Goal: Check status: Check status

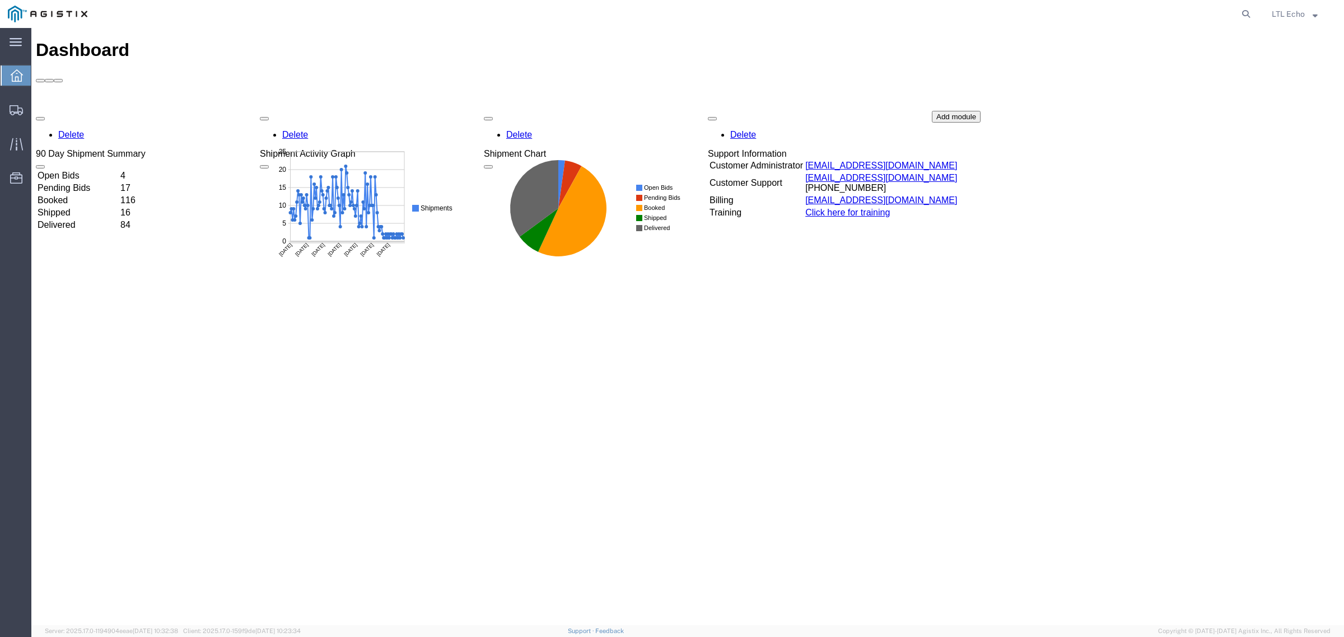
click at [1236, 11] on agx-global-search at bounding box center [1076, 14] width 358 height 28
click at [1241, 11] on icon at bounding box center [1246, 14] width 16 height 16
click at [1193, 12] on input "search" at bounding box center [1068, 14] width 340 height 27
paste input "56542347"
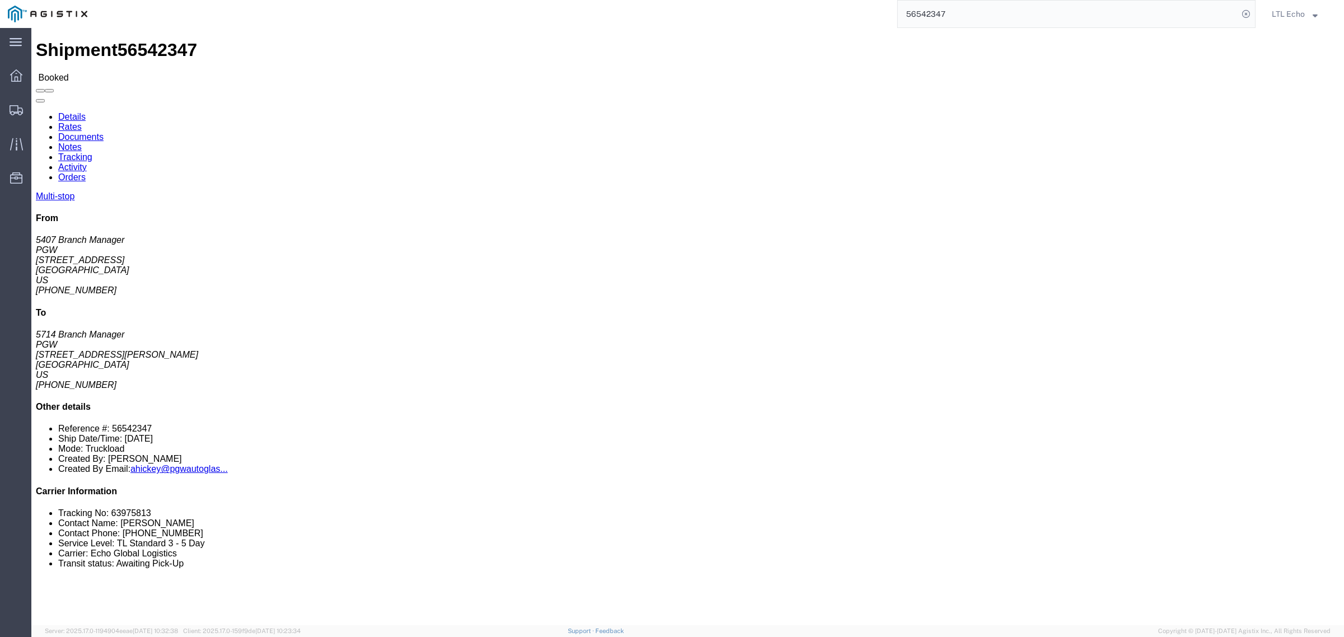
click li "Tracking No: 63975813"
copy li "63975813"
click li "Contact Name: [PERSON_NAME]"
click li "Tracking No: 63975813"
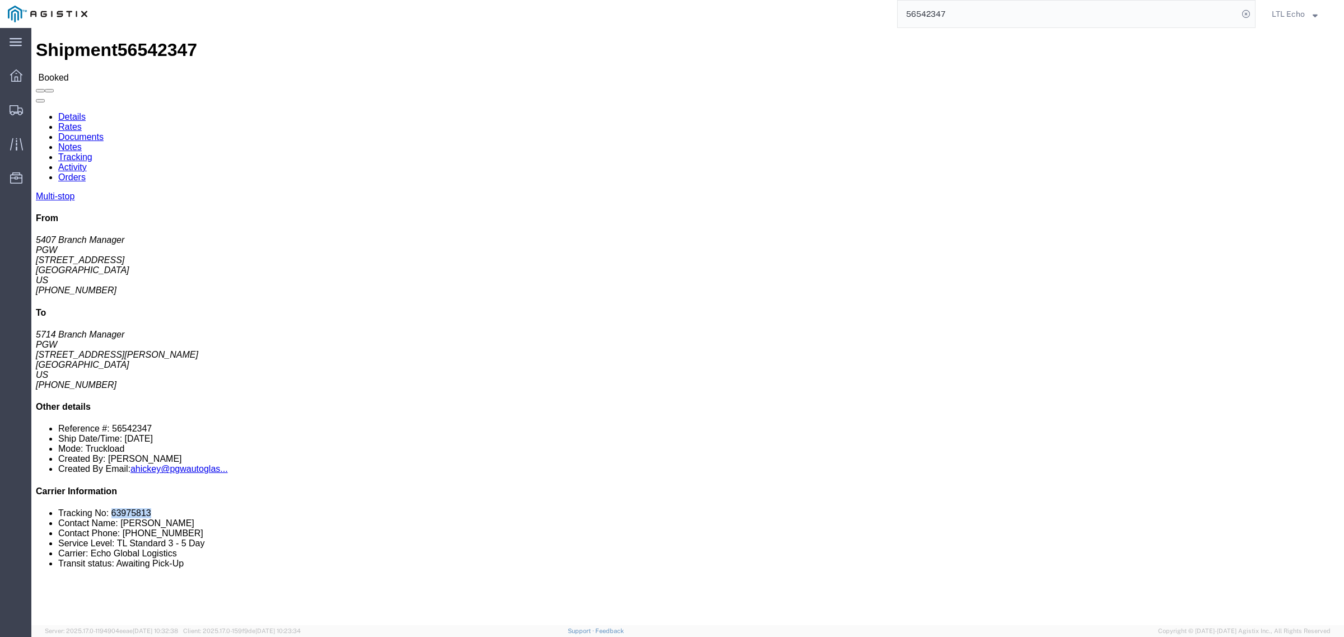
click li "Tracking No: 63975813"
copy li "63975813"
click link "Rates"
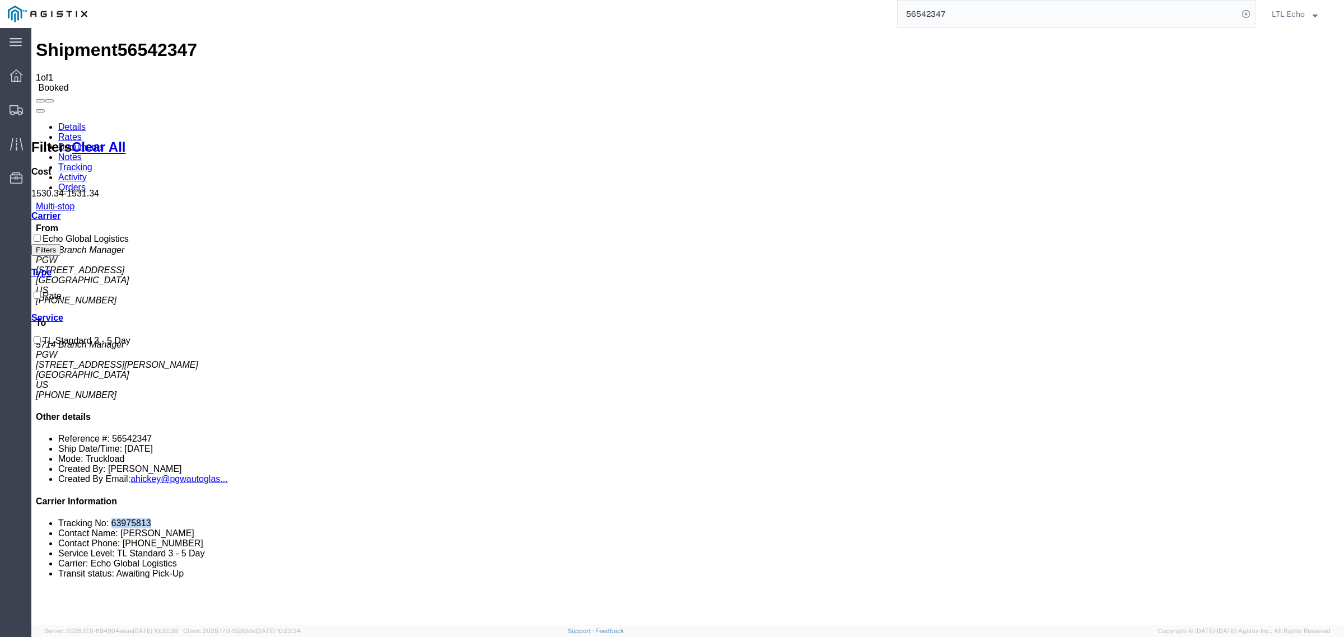
click at [60, 122] on link "Details" at bounding box center [71, 127] width 27 height 10
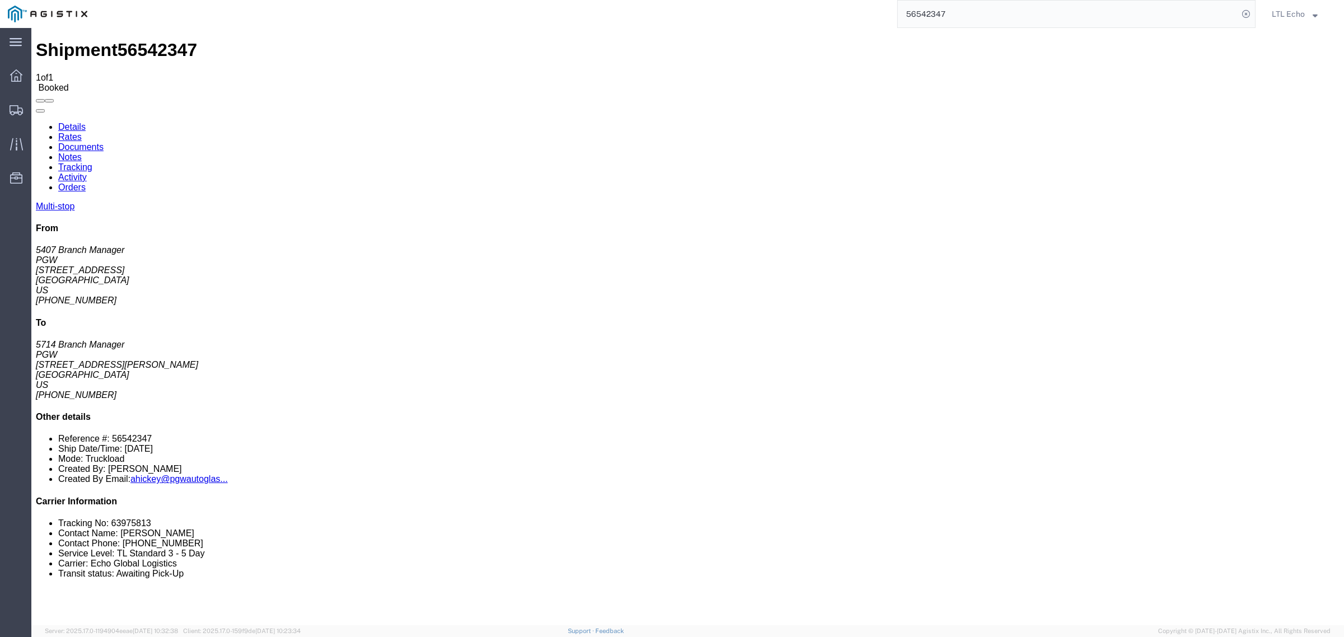
click b "56542347"
copy b "56542347"
drag, startPoint x: 211, startPoint y: 354, endPoint x: 277, endPoint y: 356, distance: 65.5
click td "PGW [STREET_ADDRESS][PERSON_NAME]"
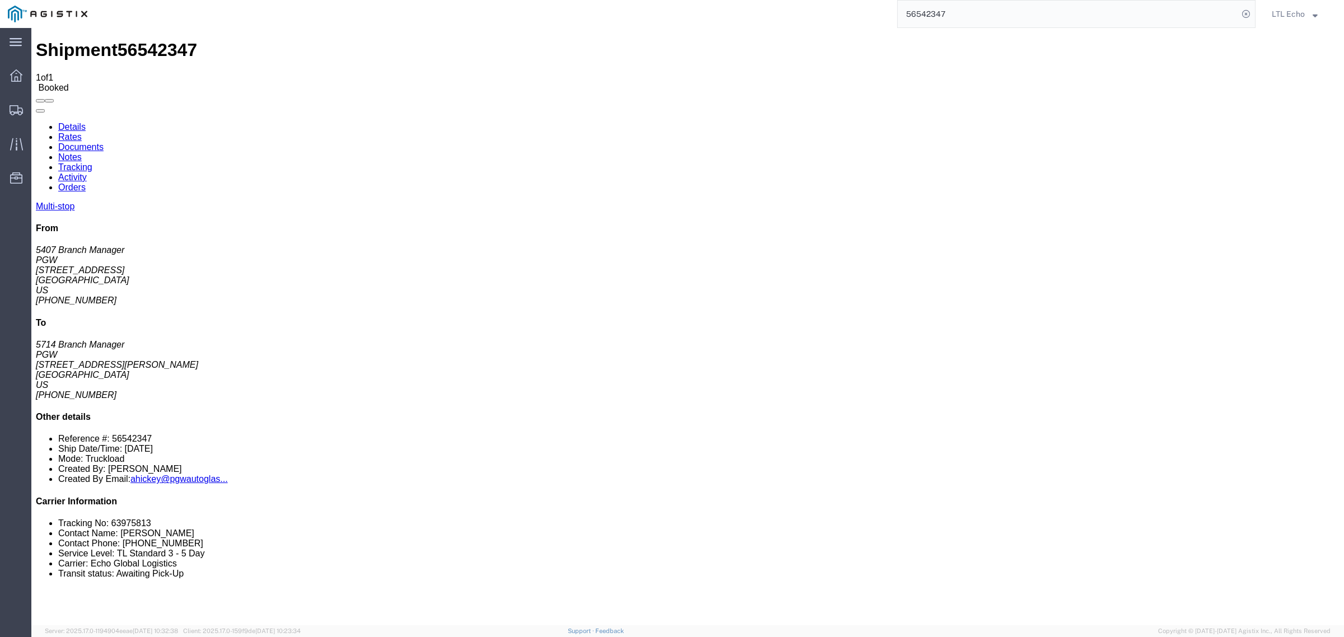
copy div "[STREET_ADDRESS][PERSON_NAME]"
drag, startPoint x: 778, startPoint y: 354, endPoint x: 666, endPoint y: 356, distance: 112.0
click div "Email: [EMAIL_ADDRESS][DOMAIN_NAME]"
copy div "[EMAIL_ADDRESS][DOMAIN_NAME]"
drag, startPoint x: 730, startPoint y: 343, endPoint x: 683, endPoint y: 343, distance: 47.0
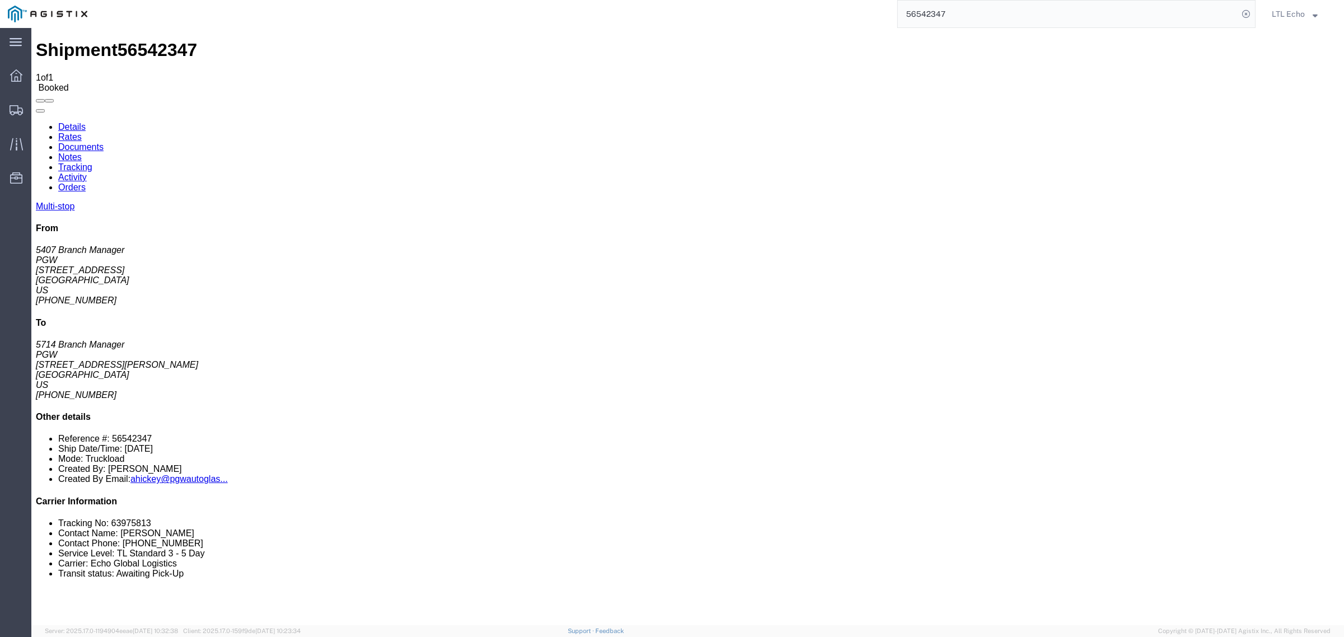
click div "Phone Nu.: [PHONE_NUMBER]"
copy div "[PHONE_NUMBER]"
click link "Notes"
click at [82, 132] on link "Rates" at bounding box center [70, 137] width 24 height 10
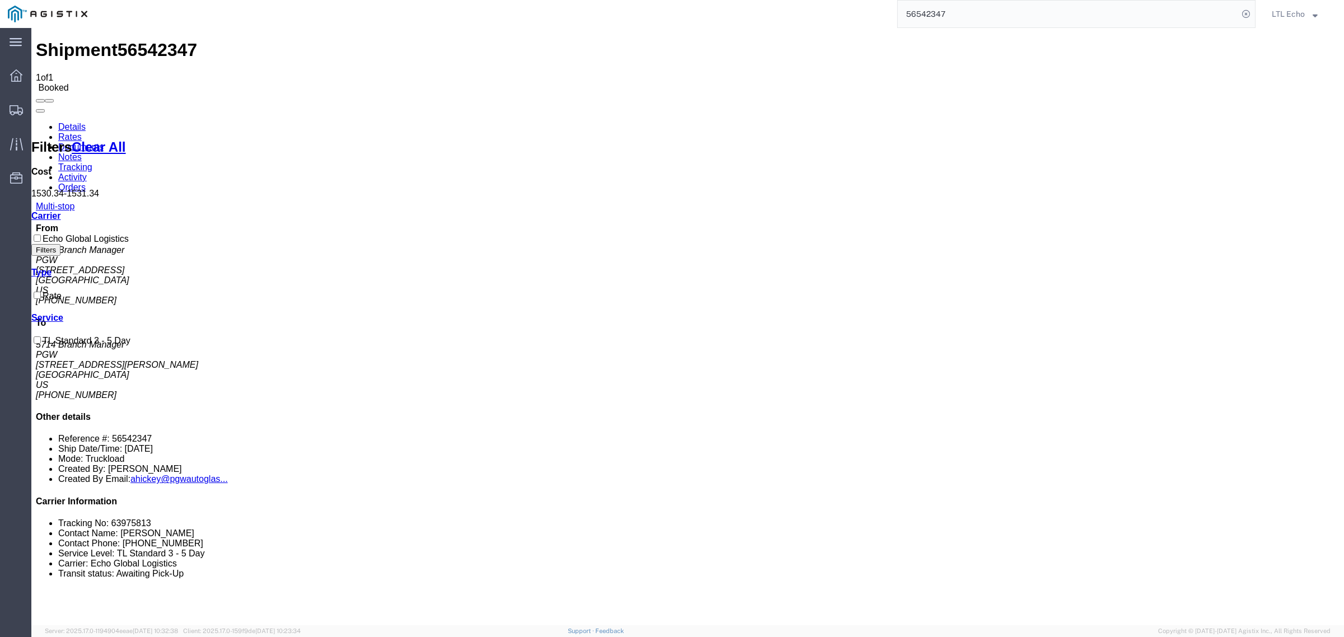
click at [60, 122] on link "Details" at bounding box center [71, 127] width 27 height 10
click div "References Bill Of Lading: 56542347 Order Number: 667297 Order Number: 667296 E…"
click b "56542347"
copy b "56542347"
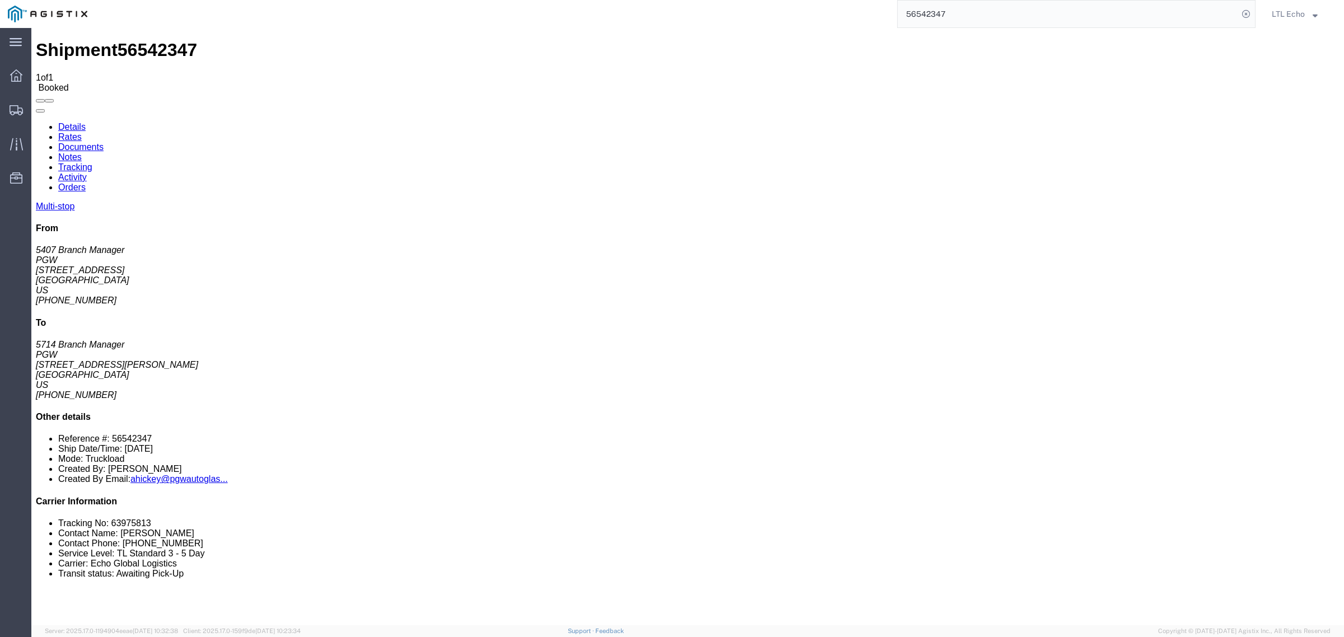
click b "667297"
copy b "667297"
click b "667296"
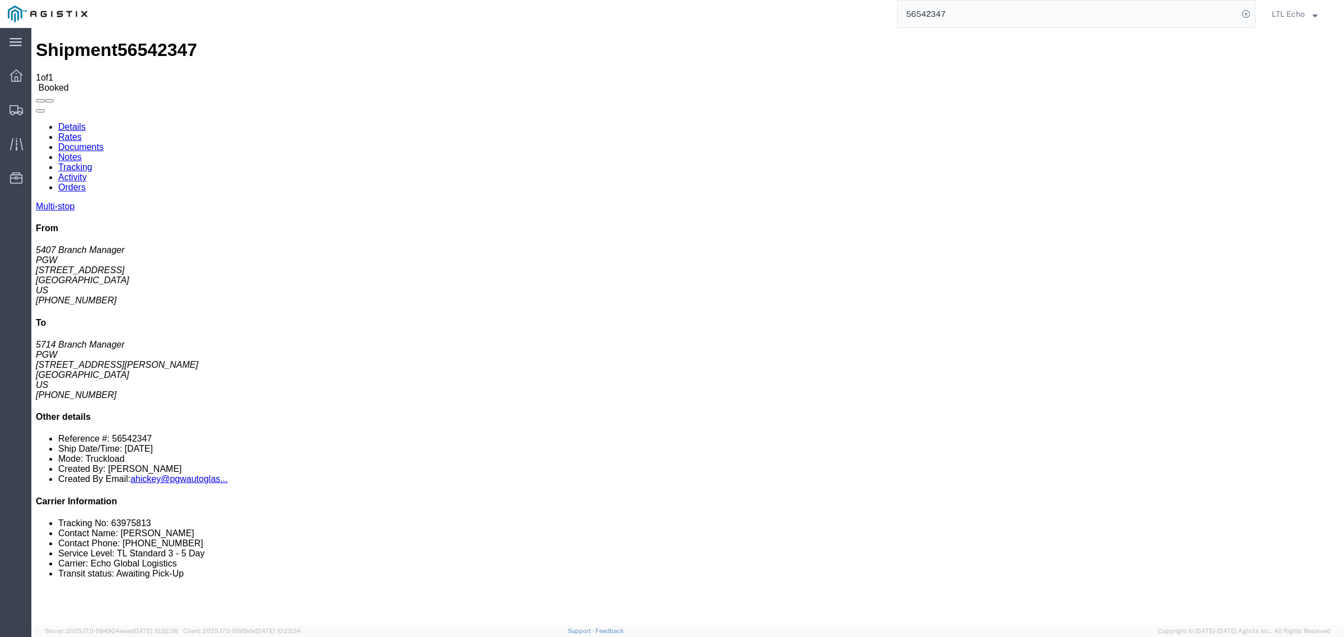
copy b "667296"
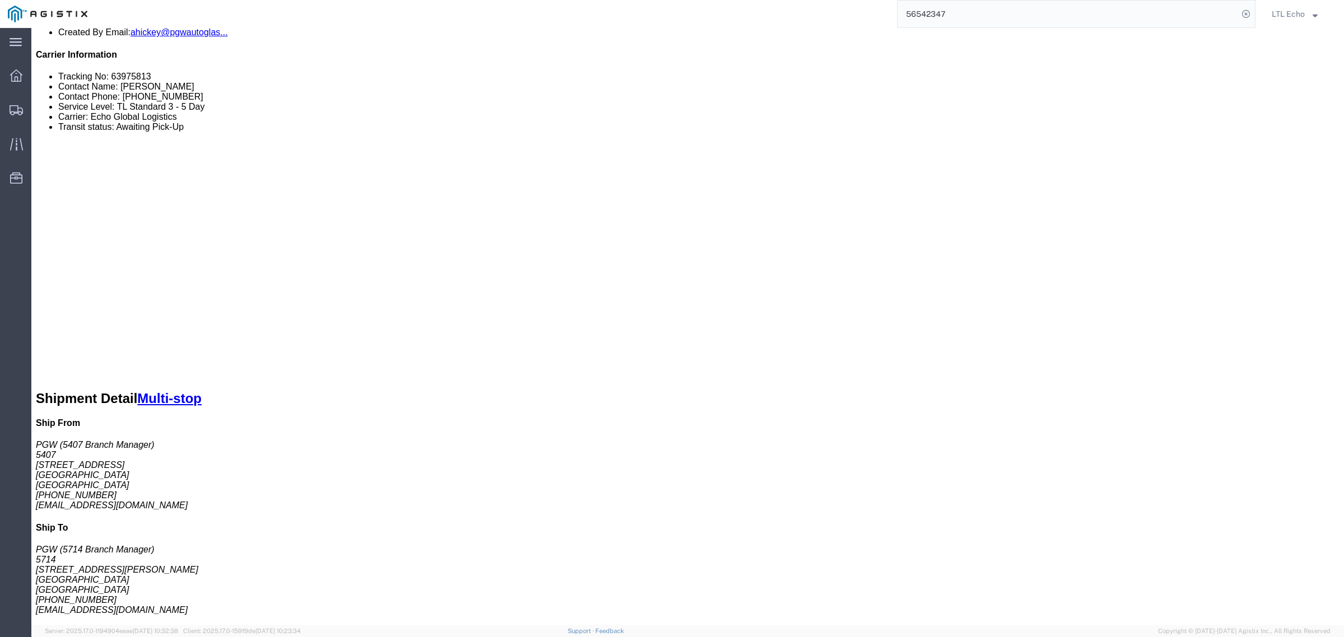
scroll to position [517, 0]
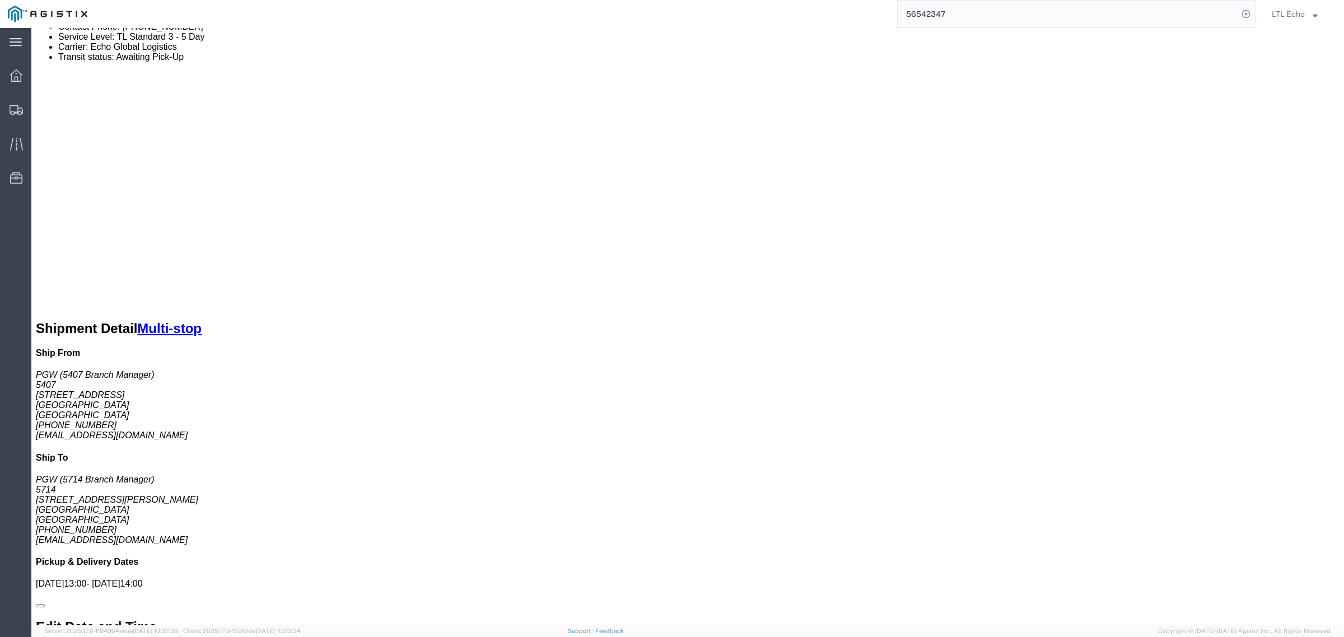
drag, startPoint x: 178, startPoint y: 138, endPoint x: 89, endPoint y: 137, distance: 88.5
click p "Cost Center: 5407 Freight Out Cost Center Number: 5407-6300-66000-0000"
copy b "5407-6300-66000-0000"
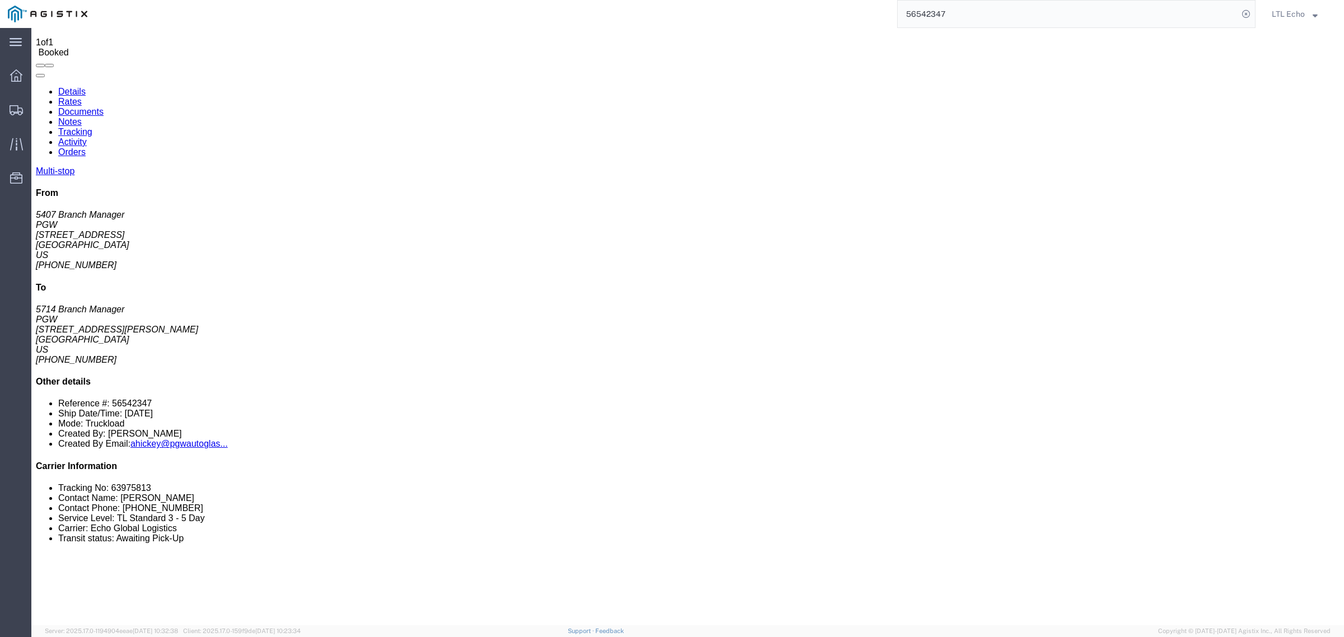
scroll to position [0, 0]
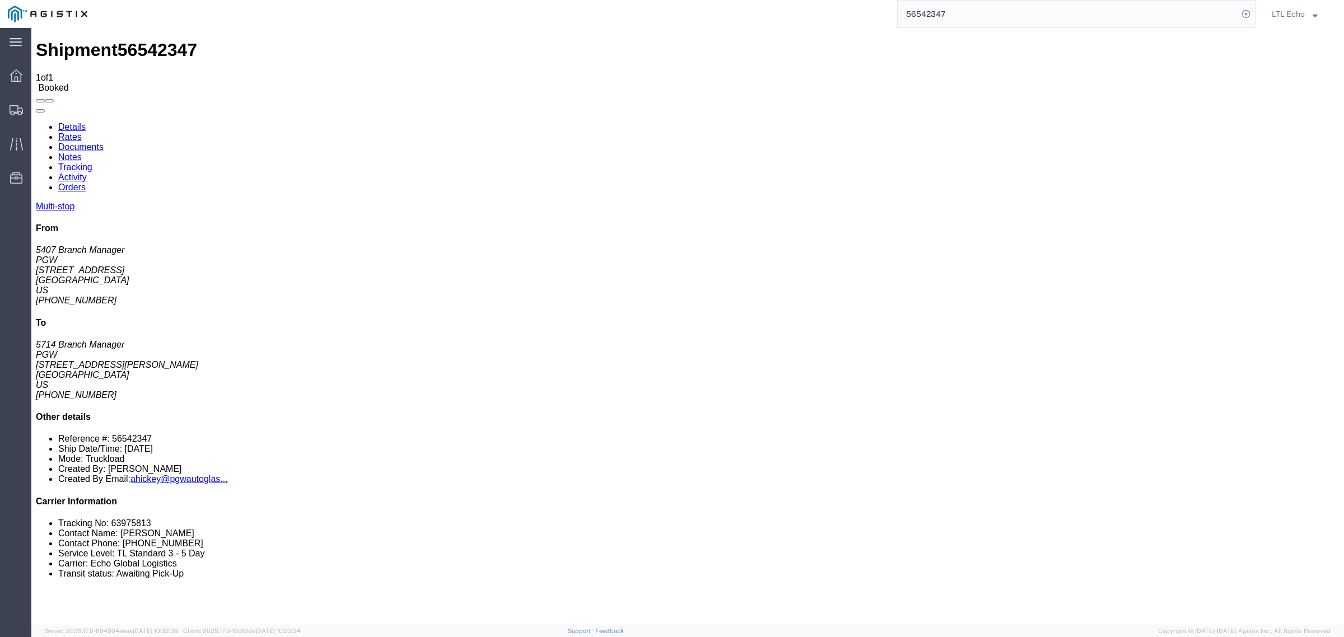
drag, startPoint x: 888, startPoint y: 18, endPoint x: 819, endPoint y: 20, distance: 69.5
click at [820, 20] on div "56542347" at bounding box center [675, 14] width 1160 height 28
paste input "5111"
type input "56545111"
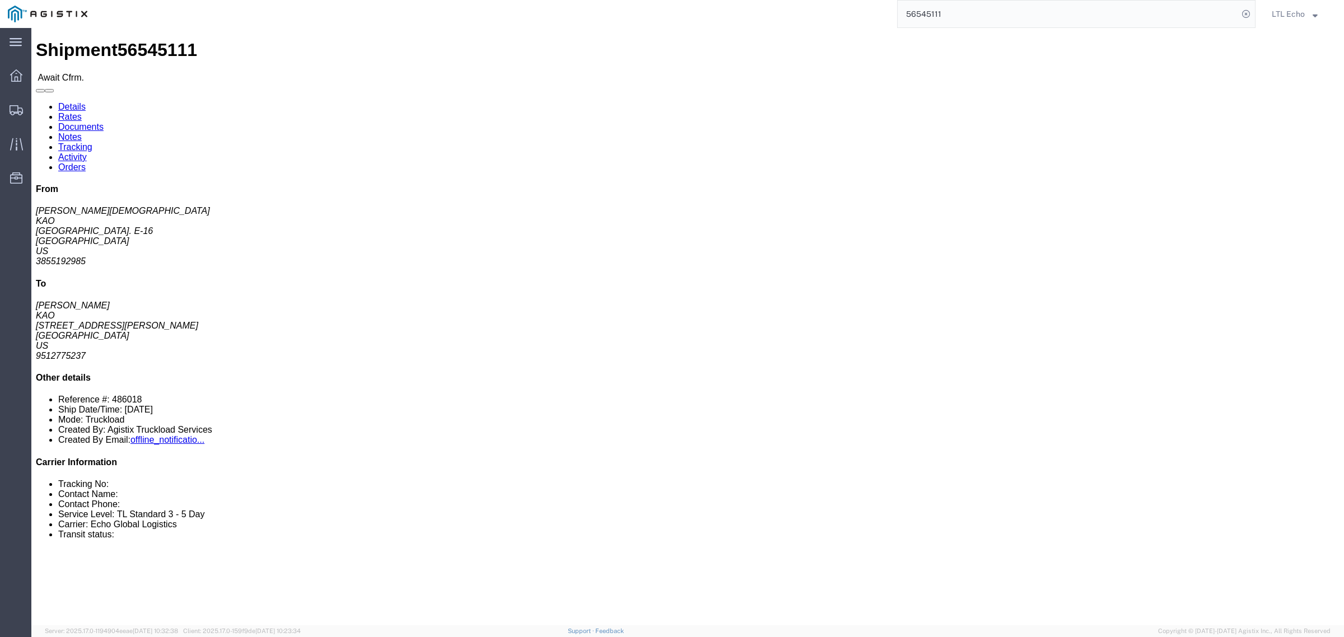
click link "Rates"
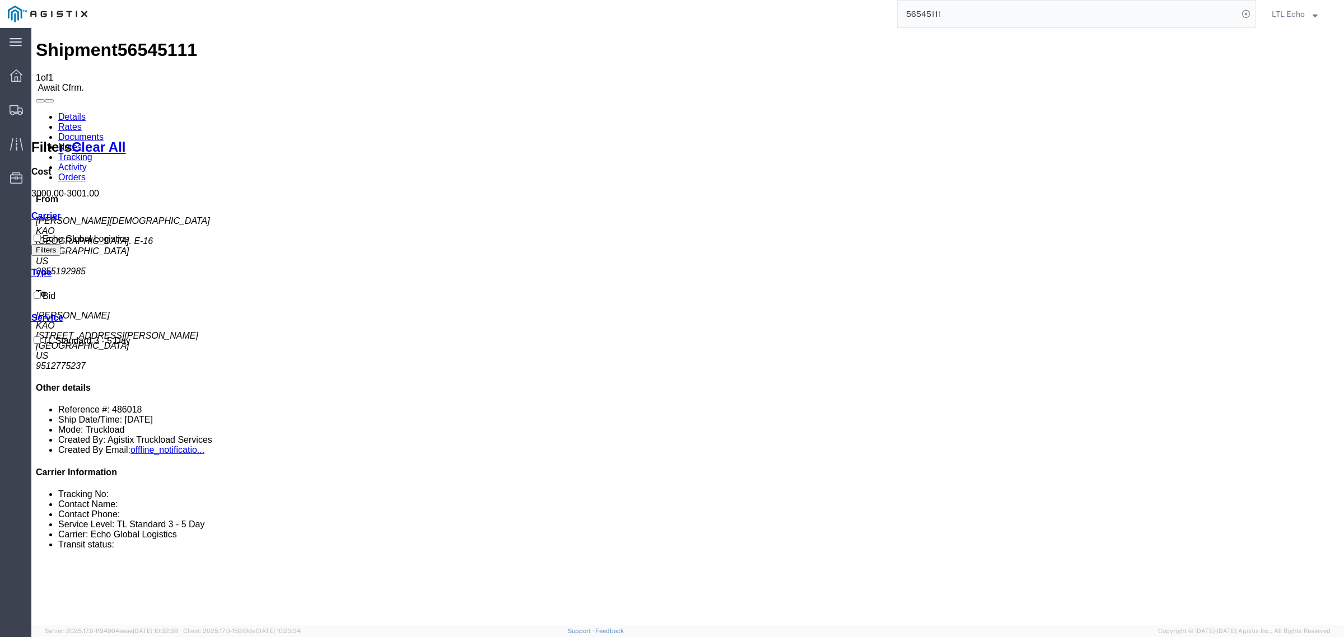
click at [70, 112] on link "Details" at bounding box center [71, 117] width 27 height 10
click span "56545111"
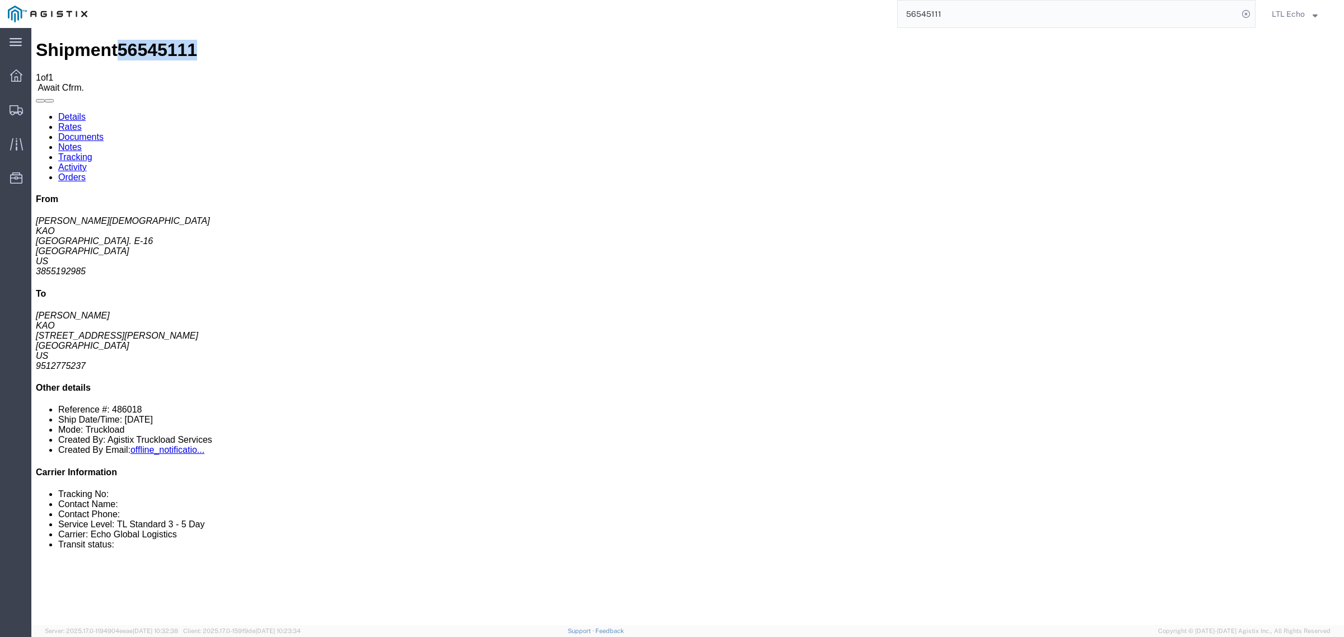
click span "56545111"
drag, startPoint x: 780, startPoint y: 245, endPoint x: 925, endPoint y: 217, distance: 148.2
click div "Leg 1 - Truckload Vehicle 1: Standard Dry Van (53 Feet) Number of trucks: 1"
drag, startPoint x: 120, startPoint y: 127, endPoint x: 9, endPoint y: 132, distance: 111.6
click div "Ship From KAO ([PERSON_NAME]) [STREET_ADDRESS] [GEOGRAPHIC_DATA] 3855192985 [EM…"
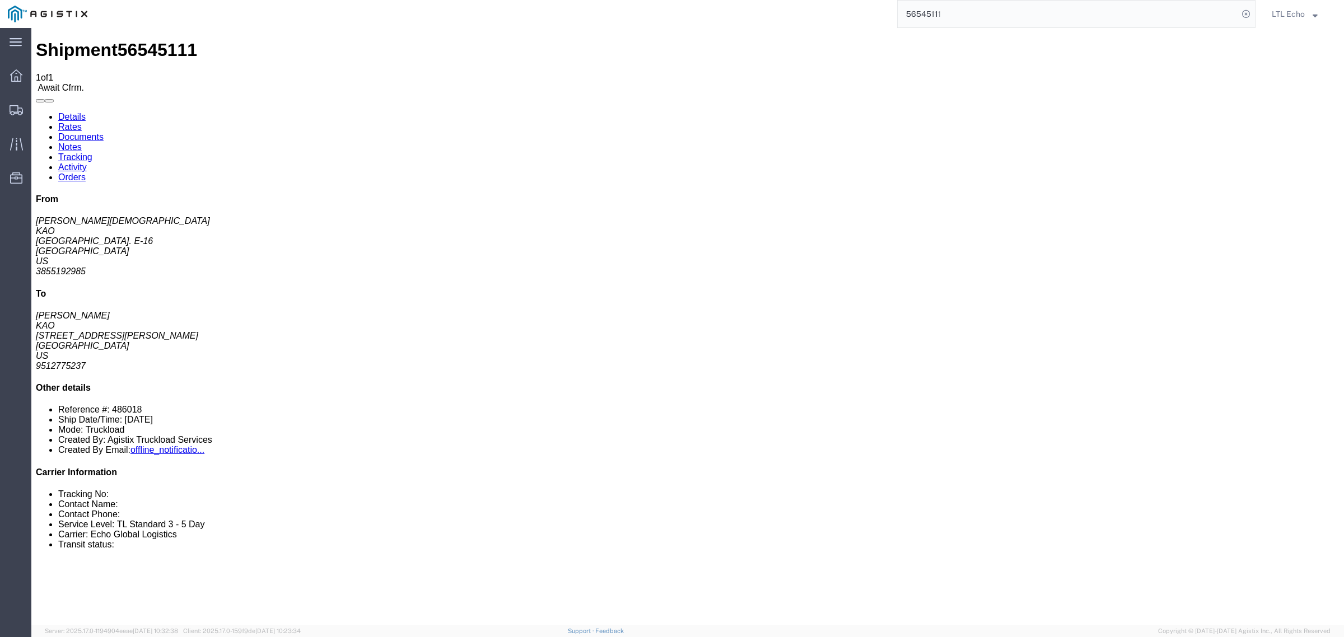
click link "Notes"
click at [67, 112] on link "Details" at bounding box center [71, 117] width 27 height 10
click p "Delivery Number: 486018 Bill Of Lading: 56545111"
click b "486018"
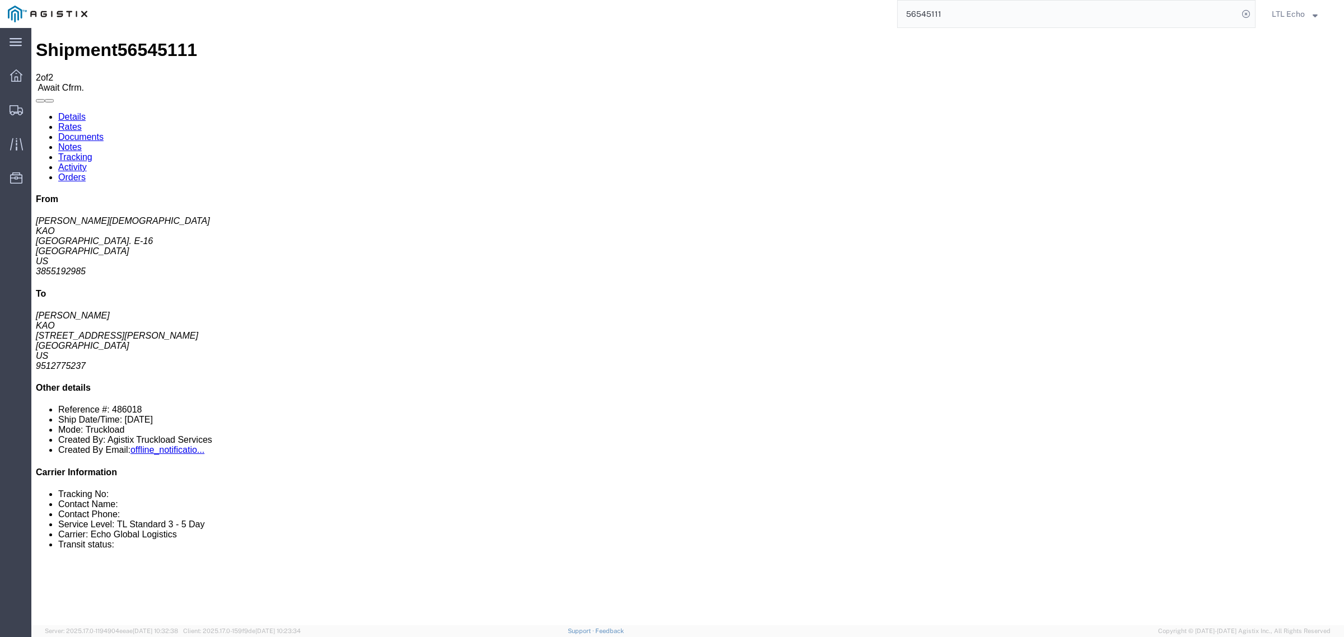
click b "486018"
drag, startPoint x: 381, startPoint y: 128, endPoint x: 285, endPoint y: 130, distance: 95.8
click address "KAO ([PERSON_NAME]) 8607 [STREET_ADDRESS][PERSON_NAME] 9512775237 ext. 3893 [EM…"
drag, startPoint x: 385, startPoint y: 133, endPoint x: 277, endPoint y: 132, distance: 107.5
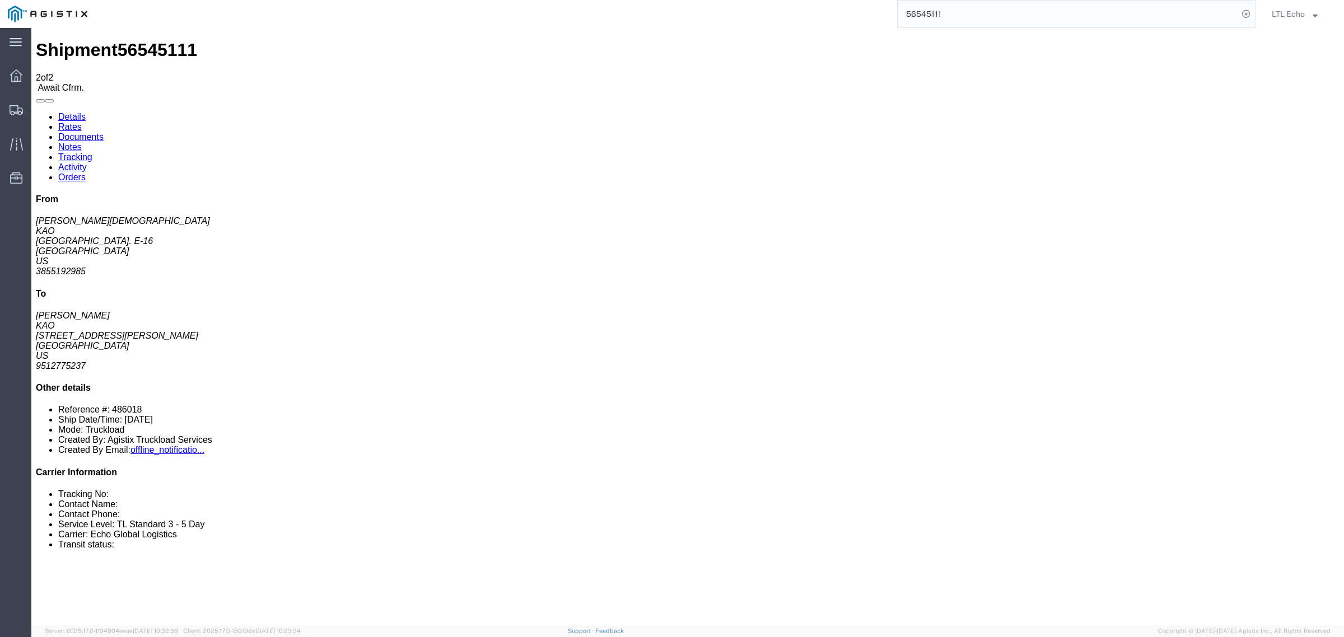
click div "Ship To KAO ([PERSON_NAME]) 8607 [STREET_ADDRESS][PERSON_NAME] 9512775237 ext. …"
drag, startPoint x: 319, startPoint y: 116, endPoint x: 282, endPoint y: 116, distance: 37.0
click address "KAO ([PERSON_NAME]) 8607 [STREET_ADDRESS][PERSON_NAME] 9512775237 ext. 3893 [EM…"
drag, startPoint x: 345, startPoint y: 107, endPoint x: 305, endPoint y: 108, distance: 39.8
click address "KAO ([PERSON_NAME]) 8607 [STREET_ADDRESS][PERSON_NAME] 9512775237 ext. 3893 [EM…"
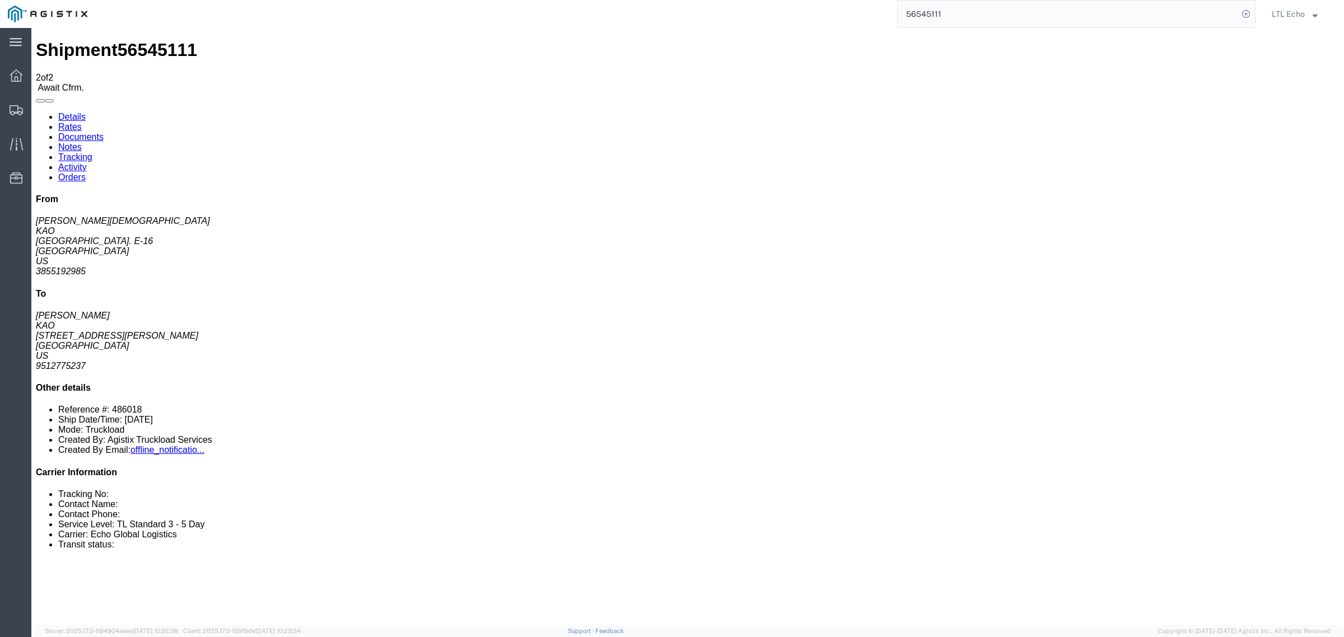
drag, startPoint x: 327, startPoint y: 164, endPoint x: 278, endPoint y: 164, distance: 49.3
click div "Ship To KAO ([PERSON_NAME]) 8607 [STREET_ADDRESS][PERSON_NAME] 9512775237 ext. …"
drag, startPoint x: 367, startPoint y: 174, endPoint x: 279, endPoint y: 185, distance: 88.6
click div "Ship To KAO ([PERSON_NAME]) 8607 [STREET_ADDRESS][PERSON_NAME] 9512775237 ext. …"
click b "486018"
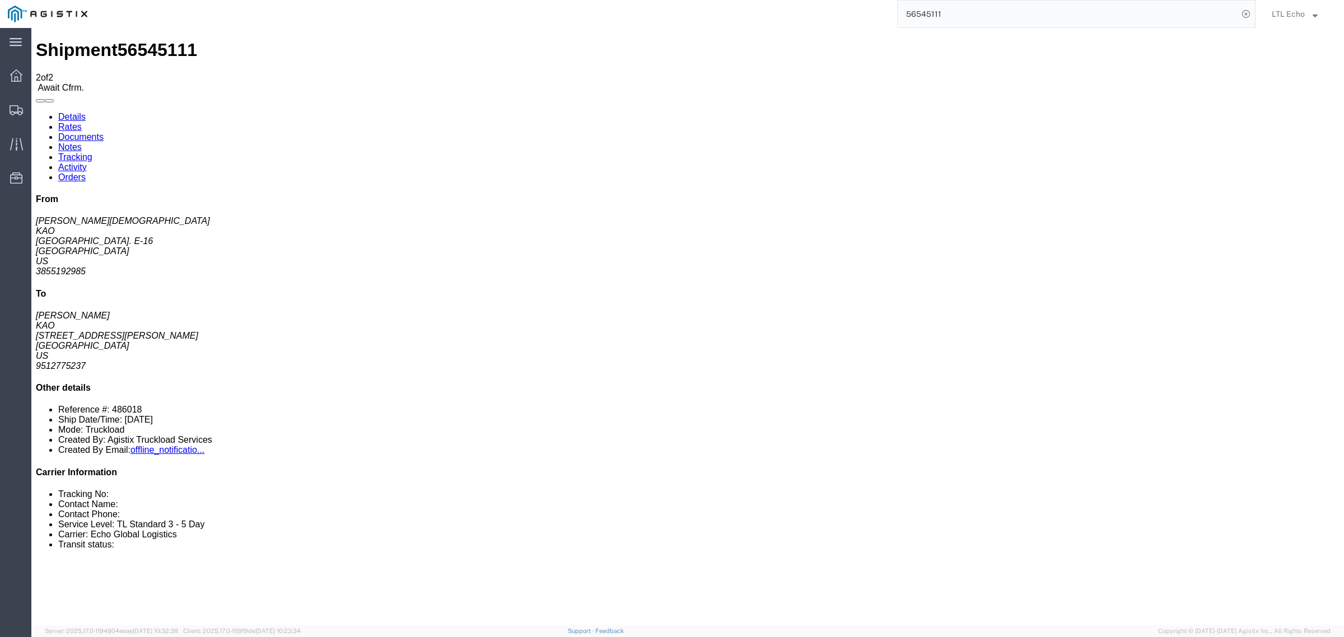
click b "486018"
click span "Bill Of Lading: 56545111"
click b "56545111"
click link "Rates"
click at [73, 112] on link "Details" at bounding box center [71, 117] width 27 height 10
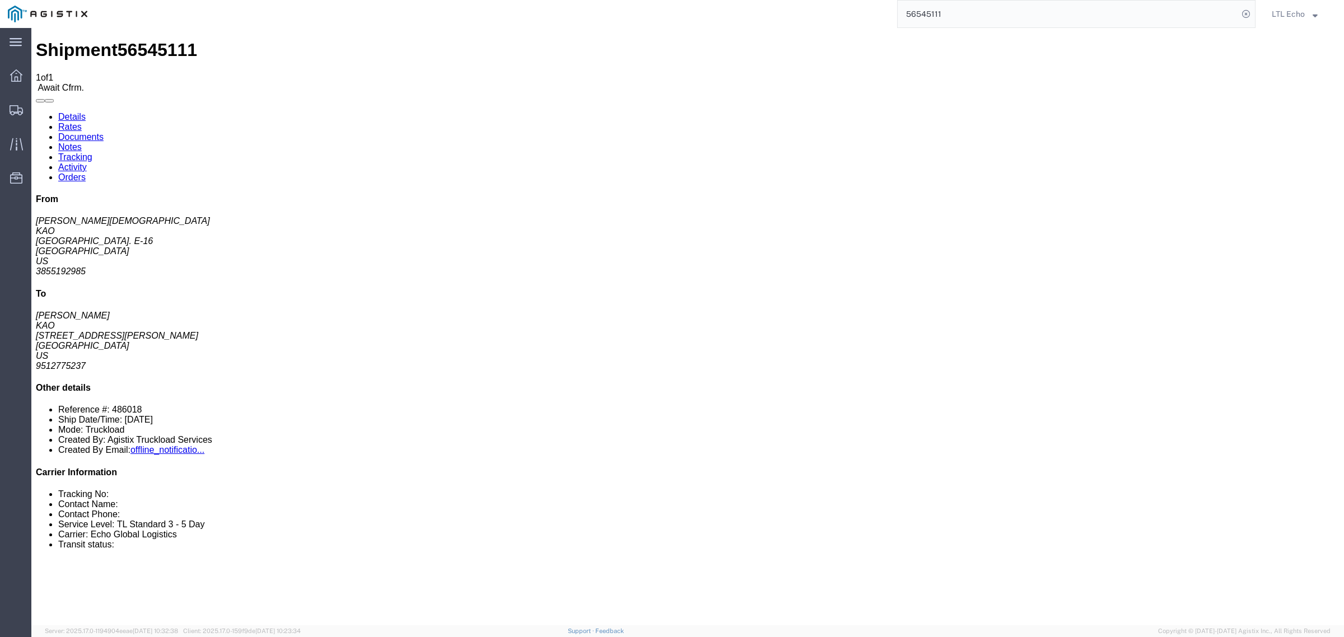
click b "56545111"
click b "486018"
click link "Tracking"
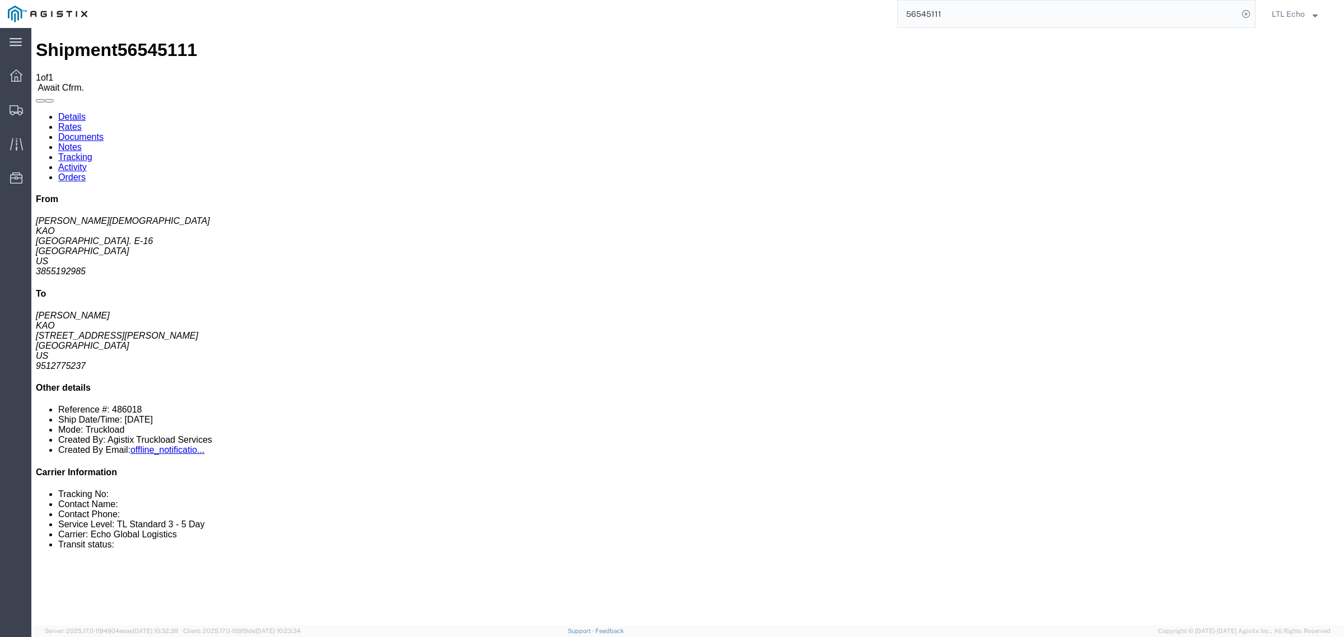
click at [64, 112] on link "Details" at bounding box center [71, 117] width 27 height 10
click span "56545111"
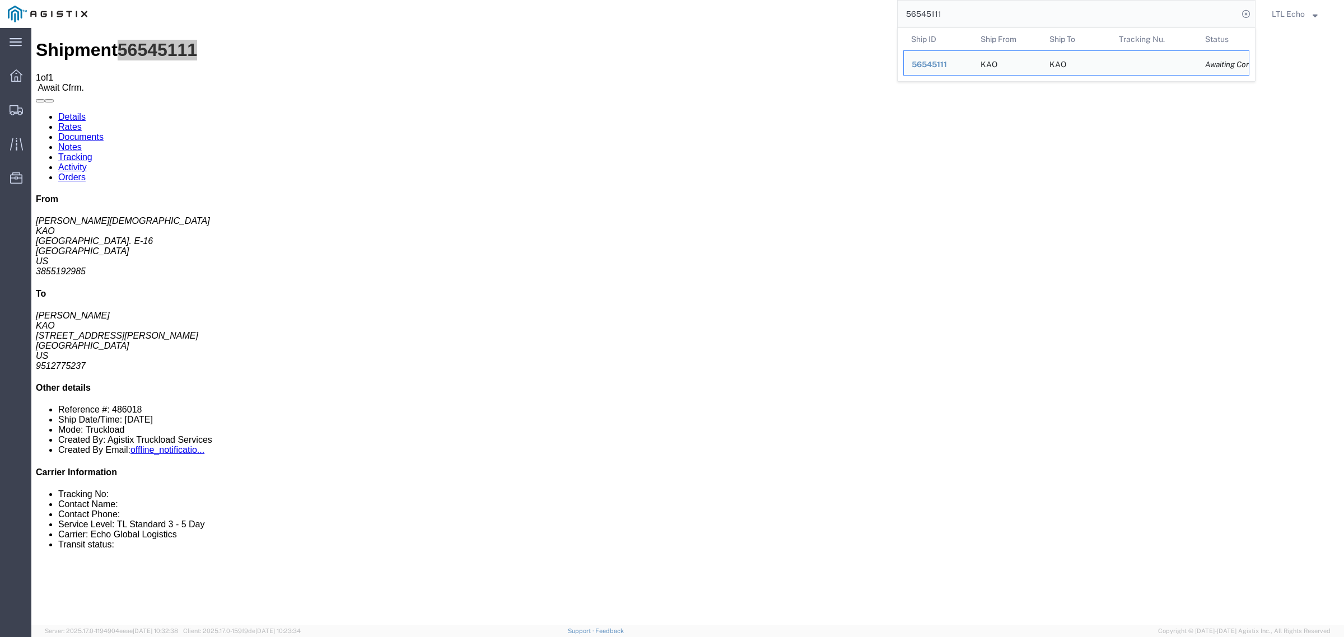
drag, startPoint x: 966, startPoint y: 12, endPoint x: 666, endPoint y: 4, distance: 299.7
click at [679, 7] on div "56545111 Ship ID Ship From Ship To Tracking Nu. Status Ship ID 56545111 Ship Fr…" at bounding box center [675, 14] width 1160 height 28
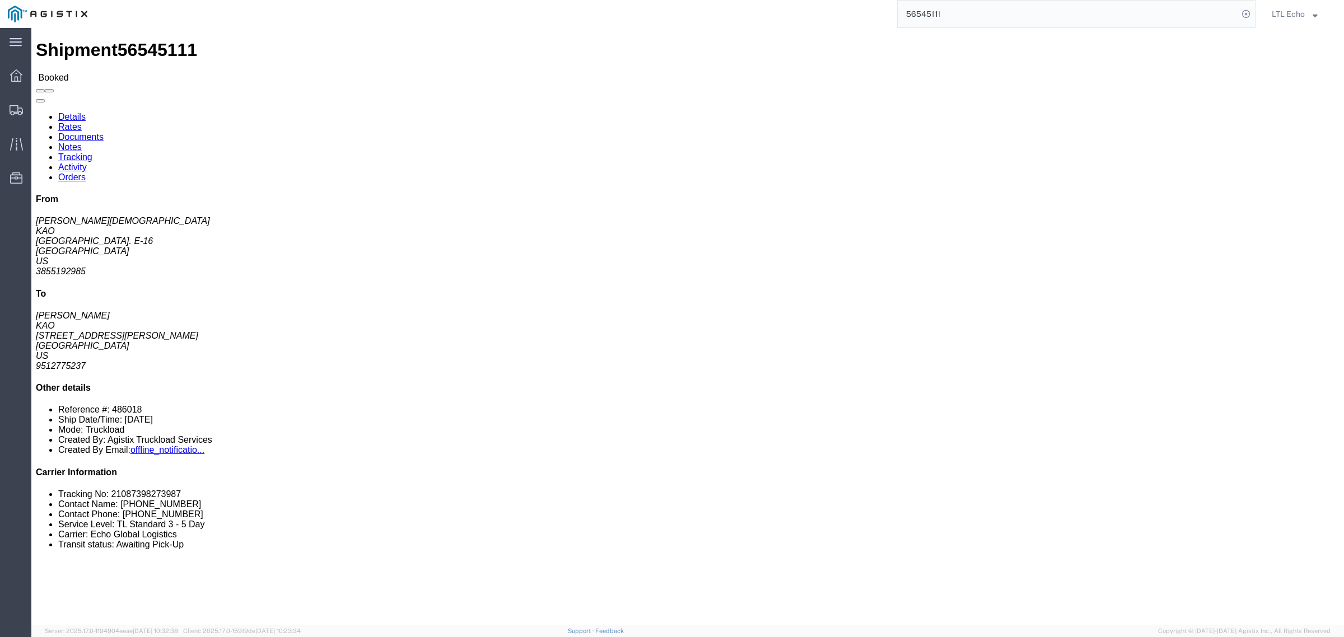
click link "Tracking"
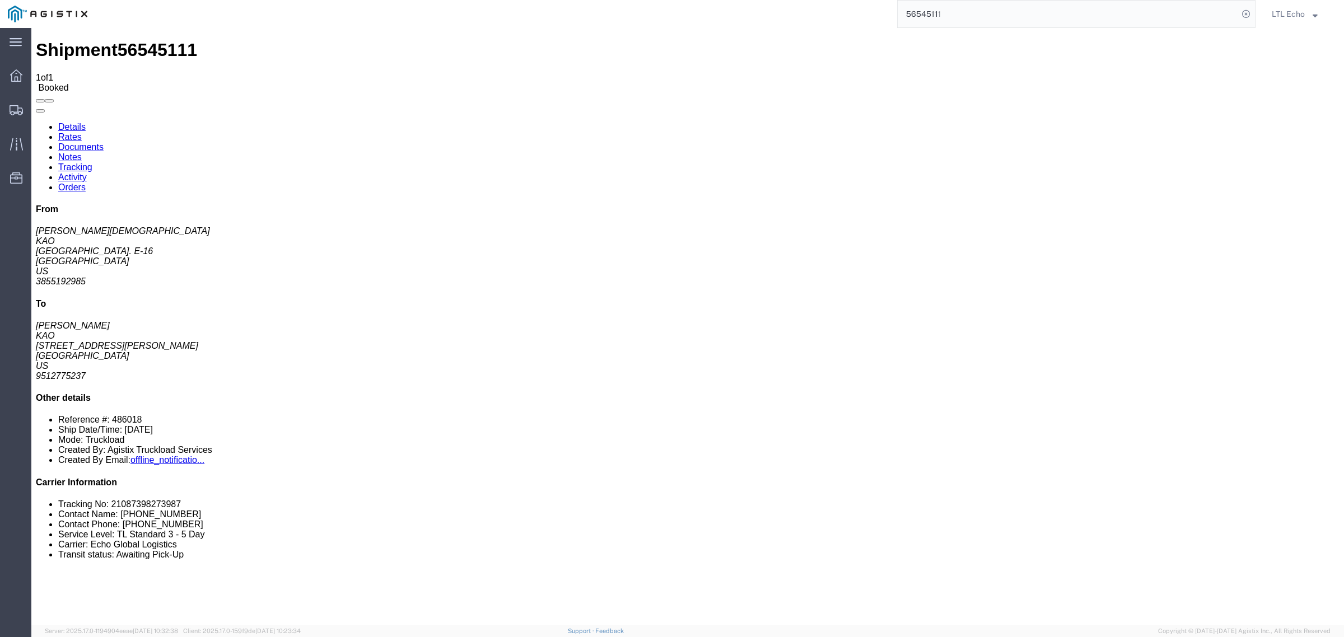
click at [81, 122] on link "Details" at bounding box center [71, 127] width 27 height 10
